Goal: Information Seeking & Learning: Learn about a topic

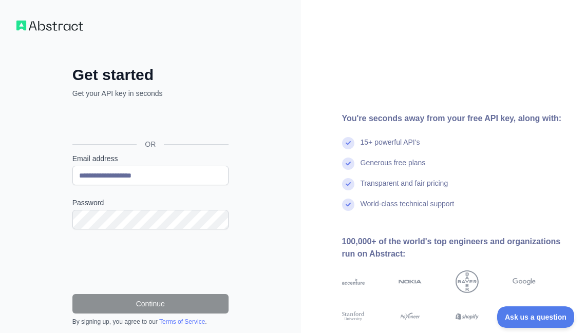
click at [98, 207] on label "Password" at bounding box center [150, 203] width 156 height 10
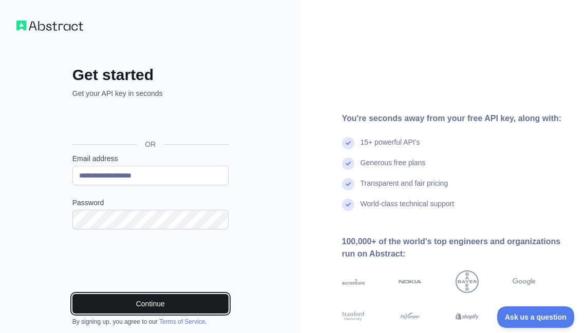
click at [175, 309] on button "Continue" at bounding box center [150, 304] width 156 height 20
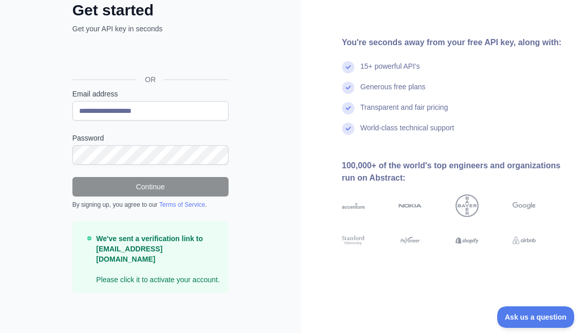
scroll to position [65, 0]
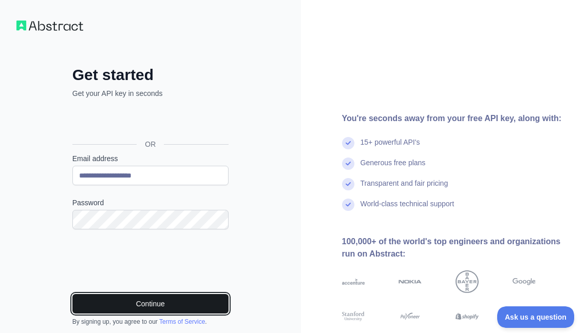
click at [179, 302] on button "Continue" at bounding box center [150, 304] width 156 height 20
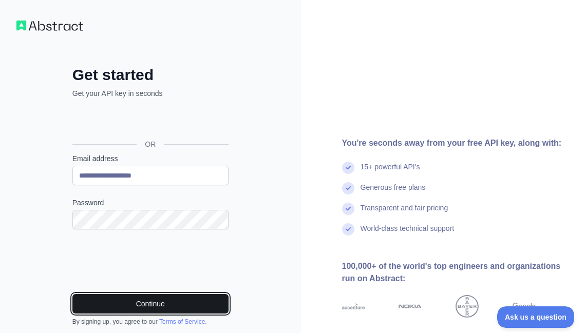
click at [142, 303] on button "Continue" at bounding box center [150, 304] width 156 height 20
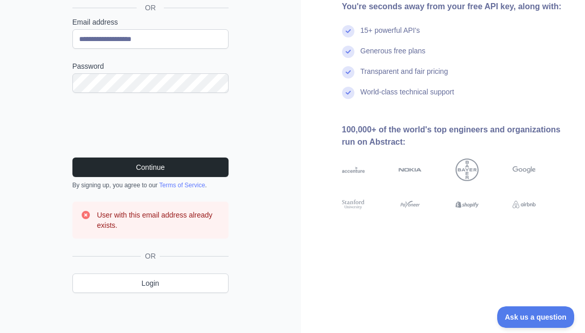
scroll to position [137, 0]
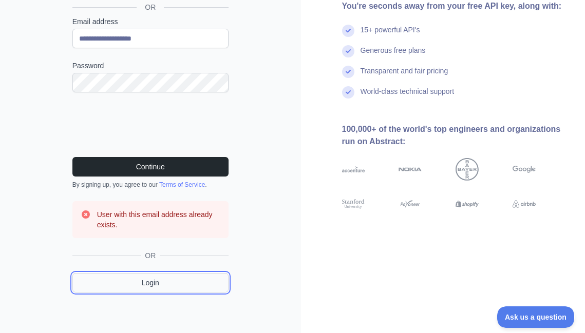
click at [162, 275] on link "Login" at bounding box center [150, 283] width 156 height 20
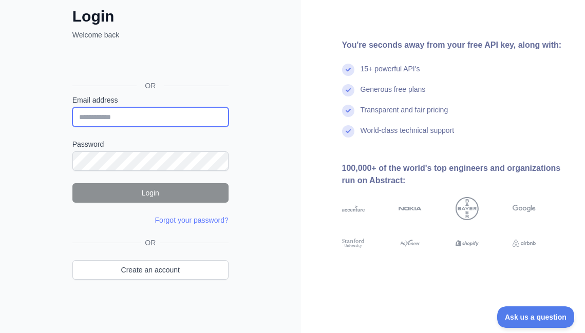
click at [112, 115] on input "Email address" at bounding box center [150, 117] width 156 height 20
type input "**********"
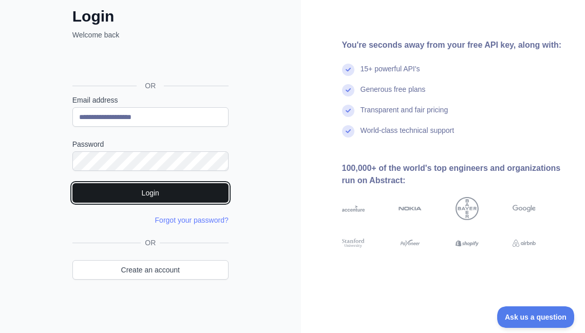
click at [126, 200] on button "Login" at bounding box center [150, 193] width 156 height 20
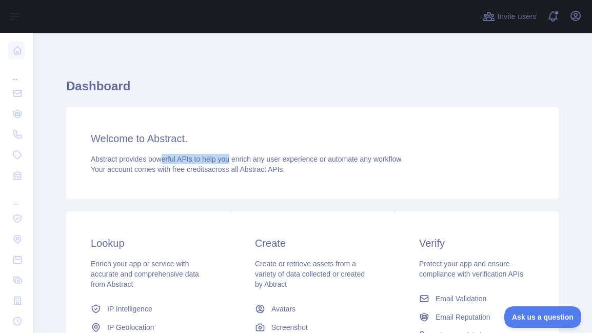
drag, startPoint x: 160, startPoint y: 160, endPoint x: 230, endPoint y: 157, distance: 70.4
click at [230, 157] on span "Abstract provides powerful APIs to help you enrich any user experience or autom…" at bounding box center [247, 159] width 313 height 8
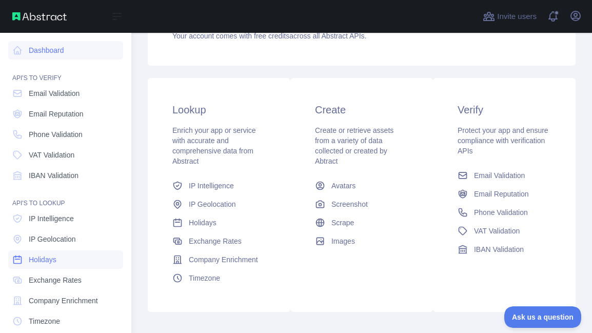
click at [74, 264] on link "Holidays" at bounding box center [65, 259] width 115 height 18
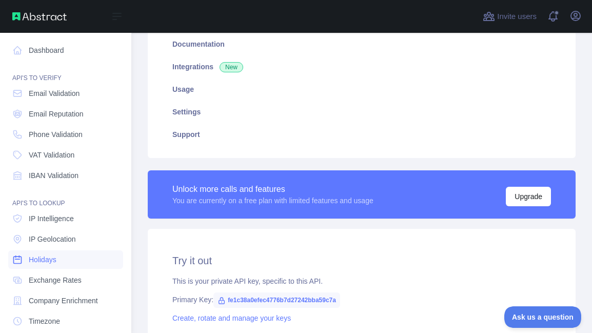
type textarea "**********"
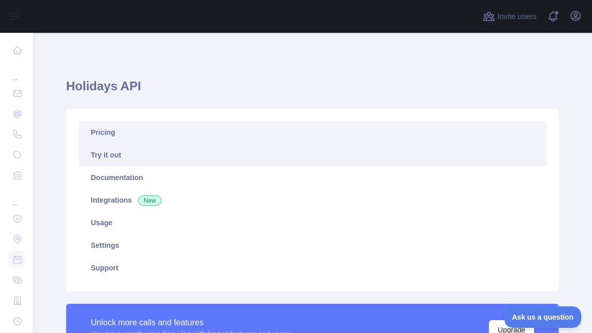
click at [122, 125] on link "Pricing" at bounding box center [313, 132] width 468 height 23
click at [111, 158] on link "Try it out" at bounding box center [313, 155] width 468 height 23
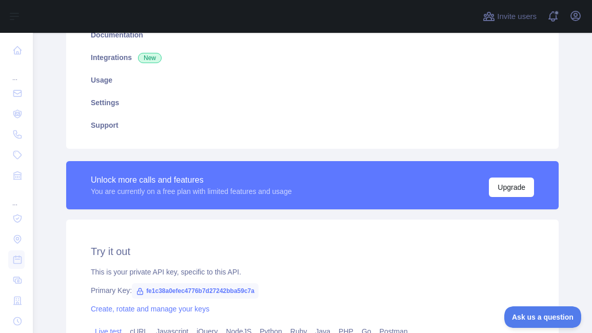
scroll to position [97, 0]
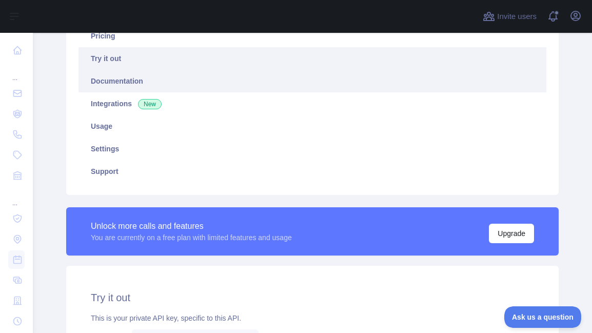
click at [113, 86] on link "Documentation" at bounding box center [313, 81] width 468 height 23
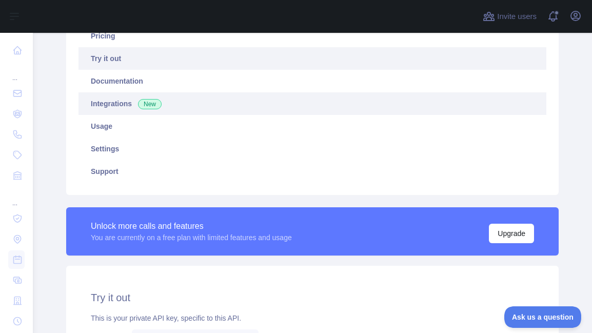
click at [114, 102] on link "Integrations New" at bounding box center [313, 103] width 468 height 23
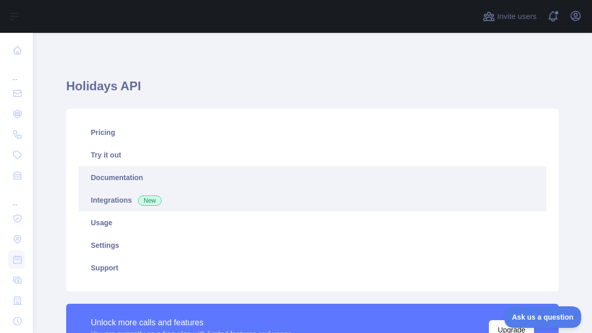
click at [152, 182] on link "Documentation" at bounding box center [313, 177] width 468 height 23
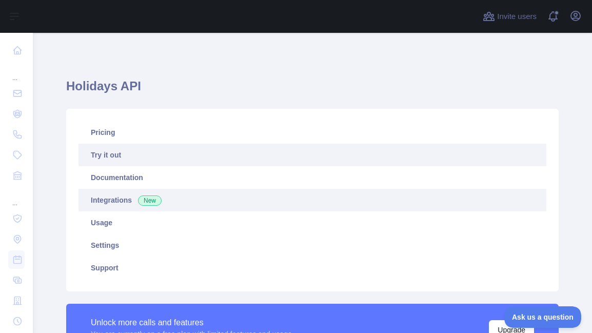
click at [149, 155] on link "Try it out" at bounding box center [313, 155] width 468 height 23
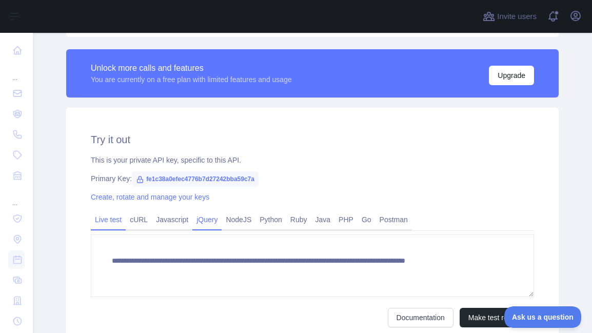
scroll to position [257, 0]
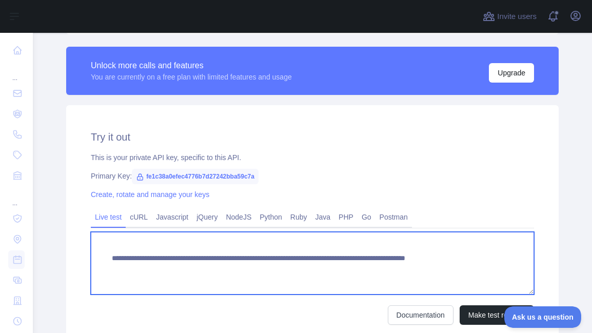
click at [228, 267] on textarea "**********" at bounding box center [313, 263] width 444 height 63
click at [281, 254] on textarea "**********" at bounding box center [313, 263] width 444 height 63
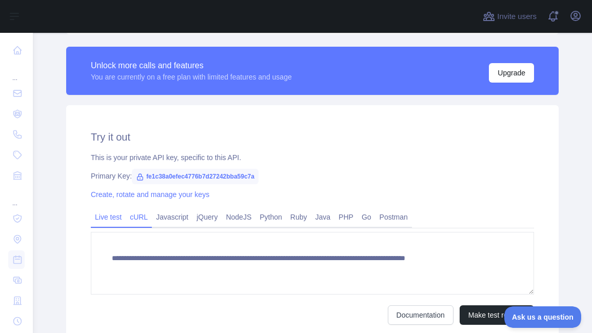
click at [129, 215] on link "cURL" at bounding box center [139, 217] width 26 height 16
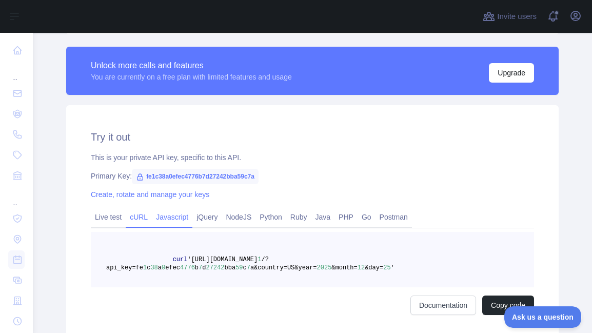
click at [158, 218] on link "Javascript" at bounding box center [172, 217] width 41 height 16
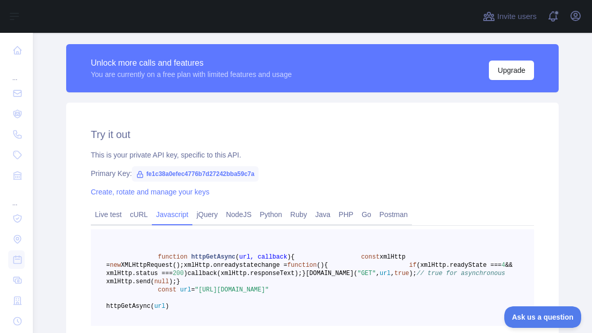
scroll to position [249, 0]
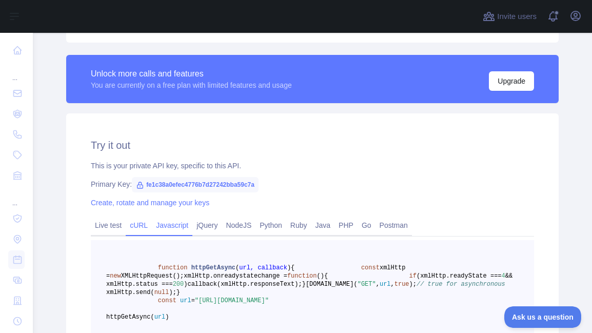
click at [140, 228] on link "cURL" at bounding box center [139, 225] width 26 height 16
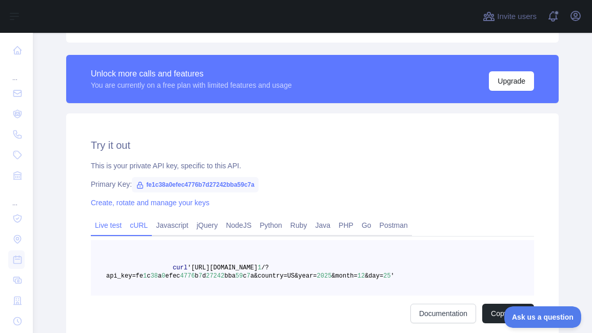
click at [105, 232] on link "Live test" at bounding box center [108, 225] width 35 height 16
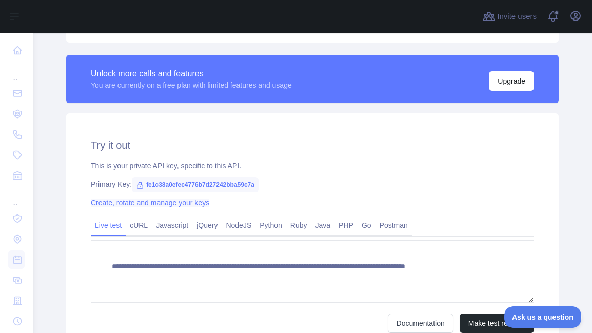
click at [172, 200] on link "Create, rotate and manage your keys" at bounding box center [150, 203] width 119 height 8
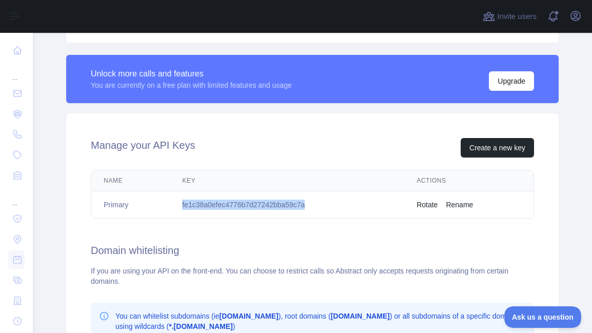
drag, startPoint x: 171, startPoint y: 205, endPoint x: 341, endPoint y: 203, distance: 169.4
click at [341, 203] on td "fe1c38a0efec4776b7d27242bba59c7a" at bounding box center [287, 204] width 235 height 27
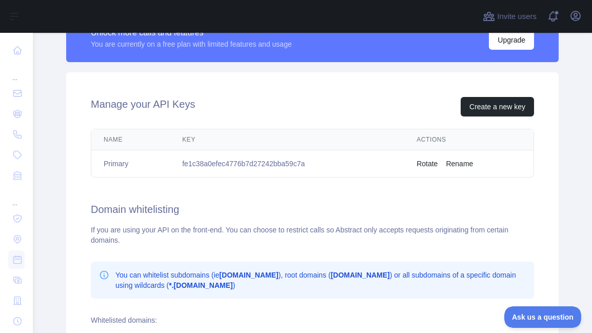
scroll to position [283, 0]
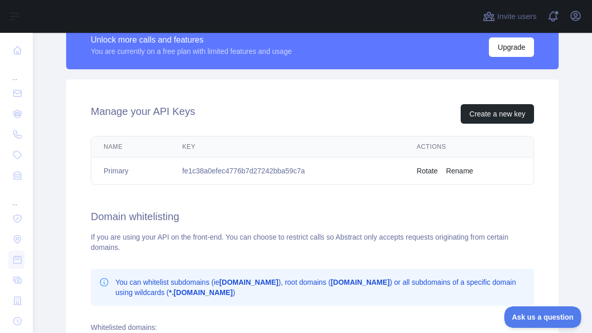
drag, startPoint x: 108, startPoint y: 241, endPoint x: 175, endPoint y: 240, distance: 66.7
click at [175, 240] on div "If you are using your API on the front-end. You can choose to restrict calls so…" at bounding box center [313, 242] width 444 height 21
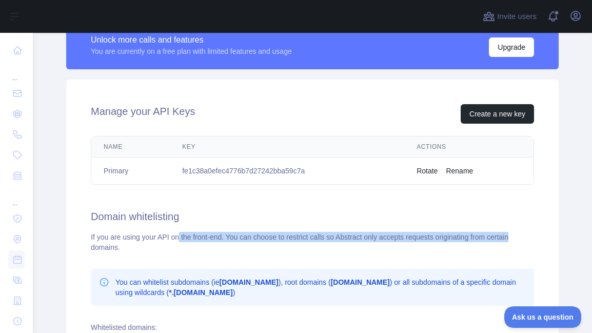
drag, startPoint x: 178, startPoint y: 239, endPoint x: 532, endPoint y: 236, distance: 354.7
click at [532, 236] on div "Manage your API Keys Create a new key Name Key Actions Primary fe1c38a0efec4776…" at bounding box center [312, 263] width 493 height 367
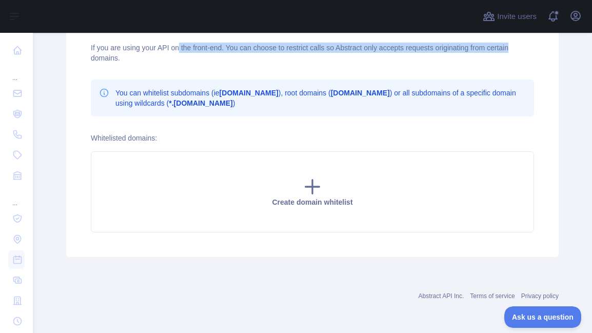
scroll to position [0, 0]
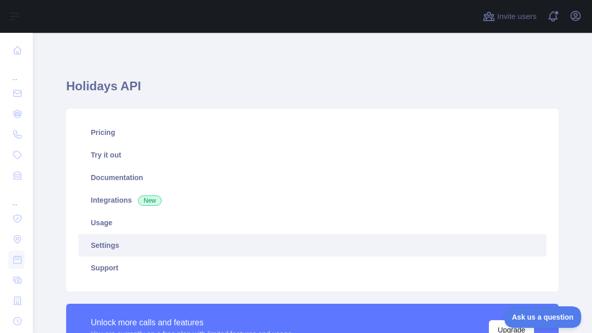
click at [105, 80] on h1 "Holidays API" at bounding box center [312, 90] width 493 height 25
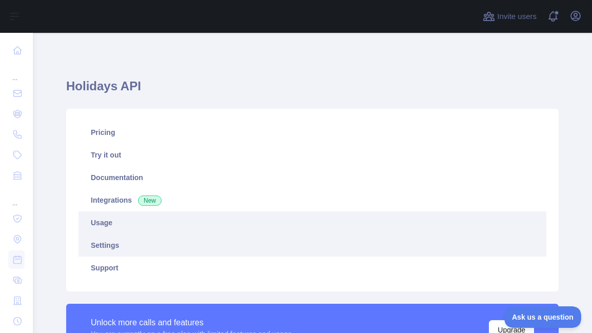
click at [125, 226] on link "Usage" at bounding box center [313, 222] width 468 height 23
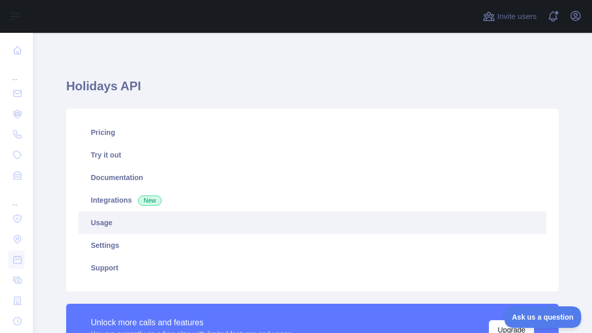
scroll to position [300, 552]
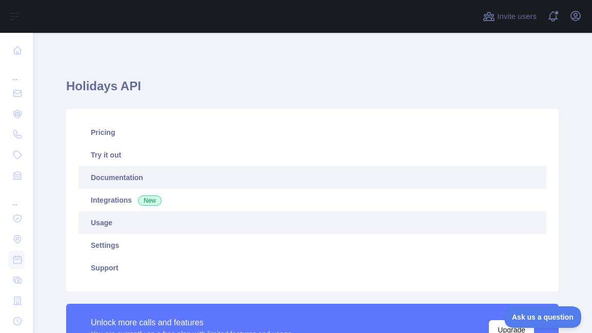
click at [117, 178] on link "Documentation" at bounding box center [313, 177] width 468 height 23
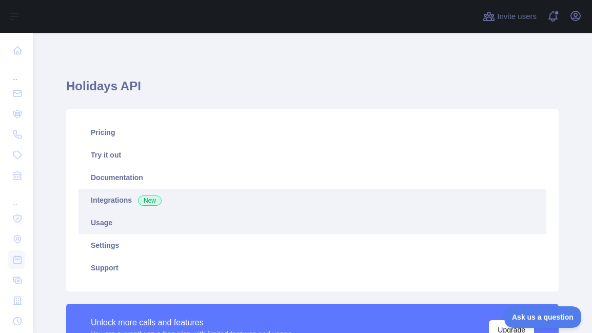
click at [120, 204] on link "Integrations New" at bounding box center [313, 200] width 468 height 23
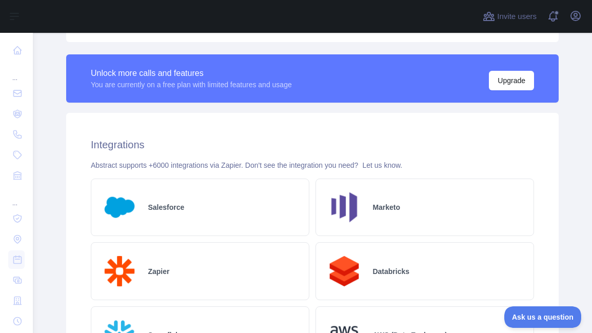
scroll to position [20, 0]
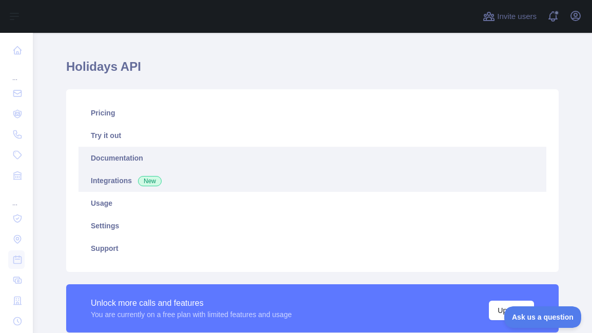
click at [137, 160] on link "Documentation" at bounding box center [313, 158] width 468 height 23
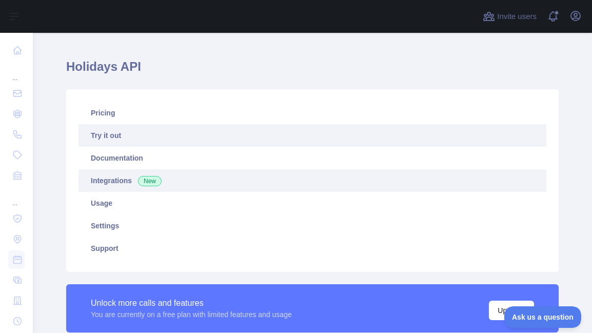
click at [112, 141] on link "Try it out" at bounding box center [313, 135] width 468 height 23
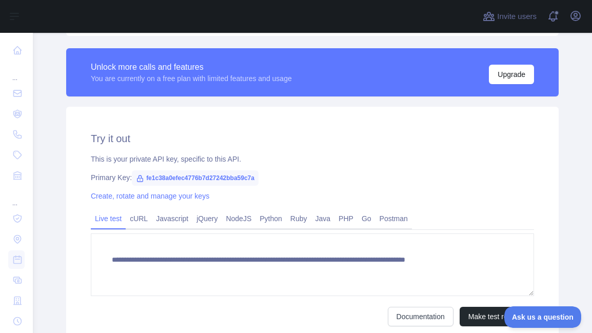
scroll to position [267, 0]
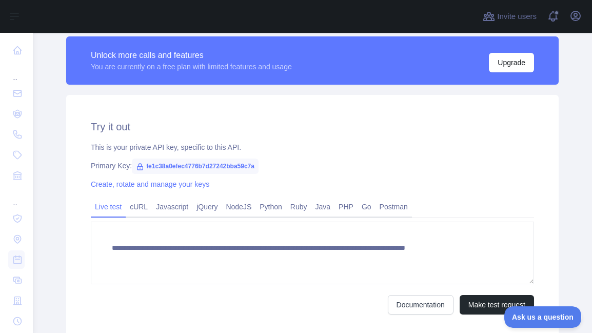
click at [152, 168] on span "fe1c38a0efec4776b7d27242bba59c7a" at bounding box center [195, 166] width 127 height 15
copy span "fe1c38a0efec4776b7d27242bba59c7a"
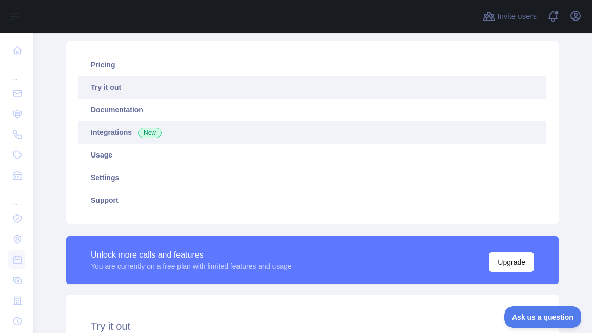
scroll to position [51, 0]
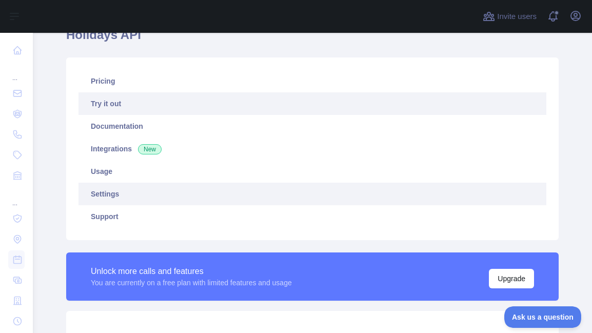
click at [120, 194] on link "Settings" at bounding box center [313, 194] width 468 height 23
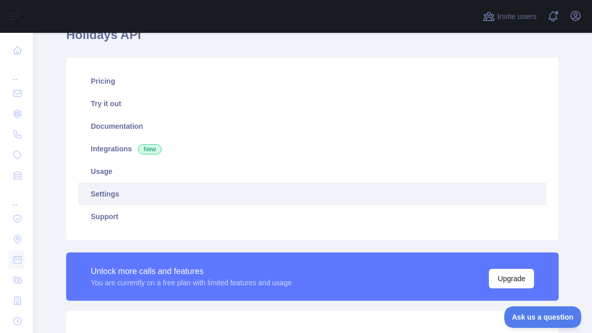
click at [79, 198] on link "Settings" at bounding box center [313, 194] width 468 height 23
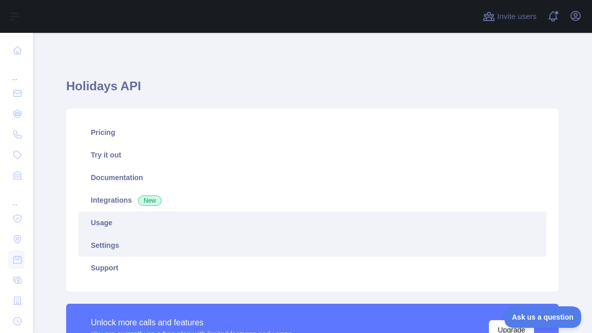
click at [111, 219] on link "Usage" at bounding box center [313, 222] width 468 height 23
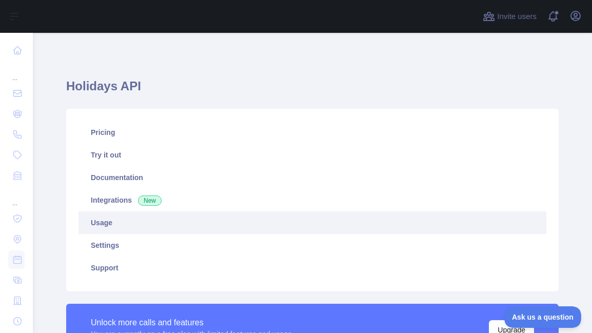
scroll to position [300, 552]
